Goal: Information Seeking & Learning: Check status

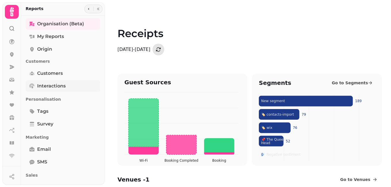
scroll to position [654, 0]
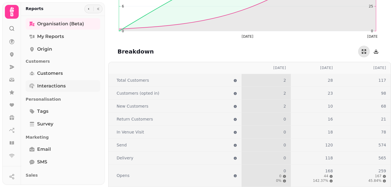
click at [47, 87] on span "Interactions" at bounding box center [51, 86] width 28 height 7
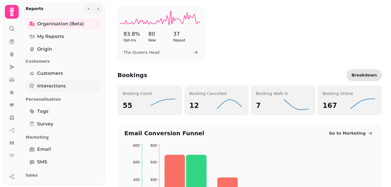
select select "**"
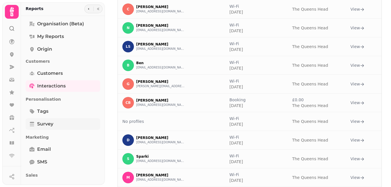
scroll to position [31, 0]
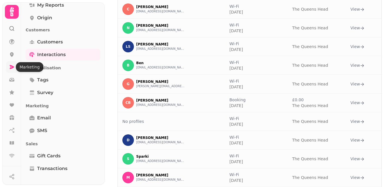
click at [13, 66] on icon at bounding box center [12, 67] width 5 height 4
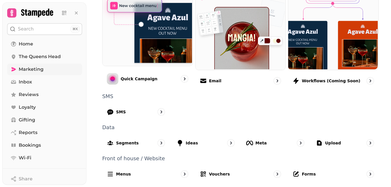
scroll to position [172, 0]
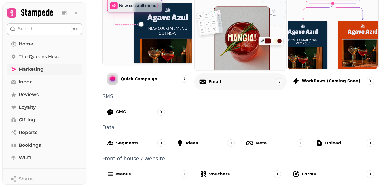
click at [229, 83] on div "Email" at bounding box center [240, 81] width 92 height 17
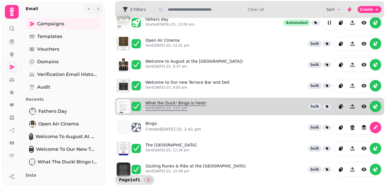
scroll to position [25, 0]
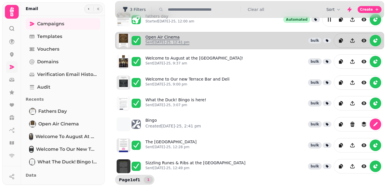
click at [166, 37] on link "Open Air Cinema Sent [DATE]-25, 12:41 pm" at bounding box center [167, 40] width 44 height 13
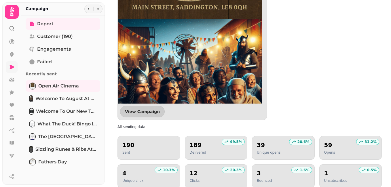
scroll to position [650, 0]
